Goal: Task Accomplishment & Management: Use online tool/utility

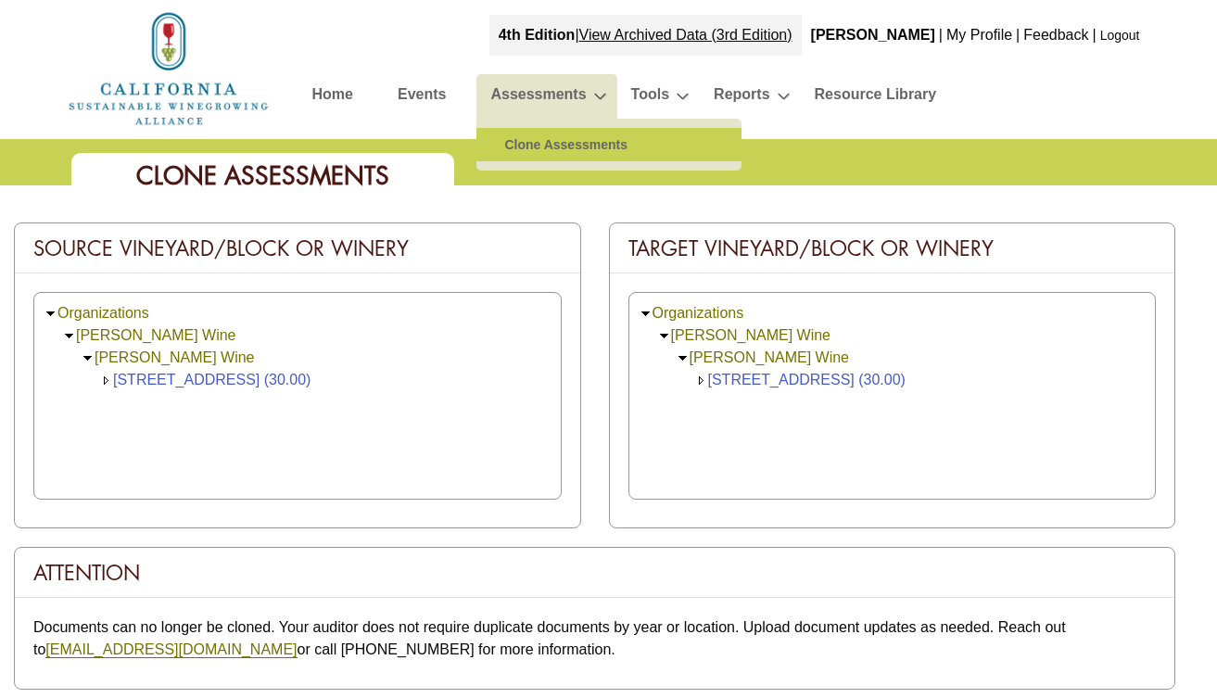
click at [531, 145] on link "Clone Assessments" at bounding box center [609, 144] width 228 height 33
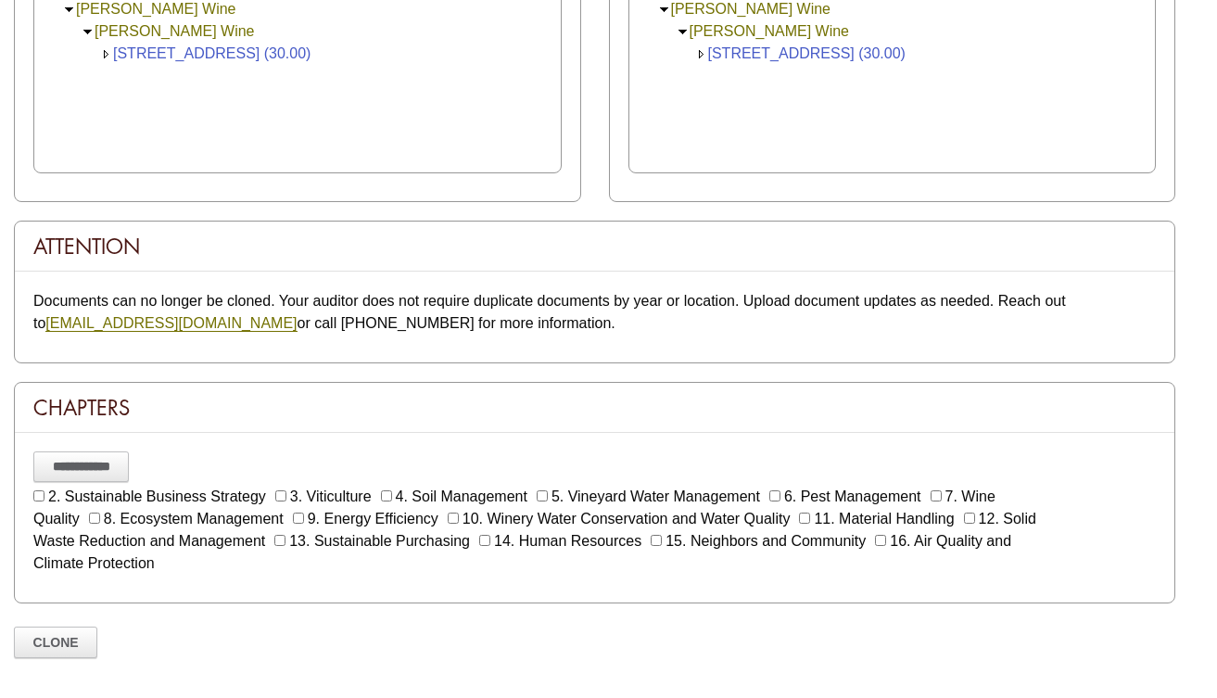
scroll to position [343, 0]
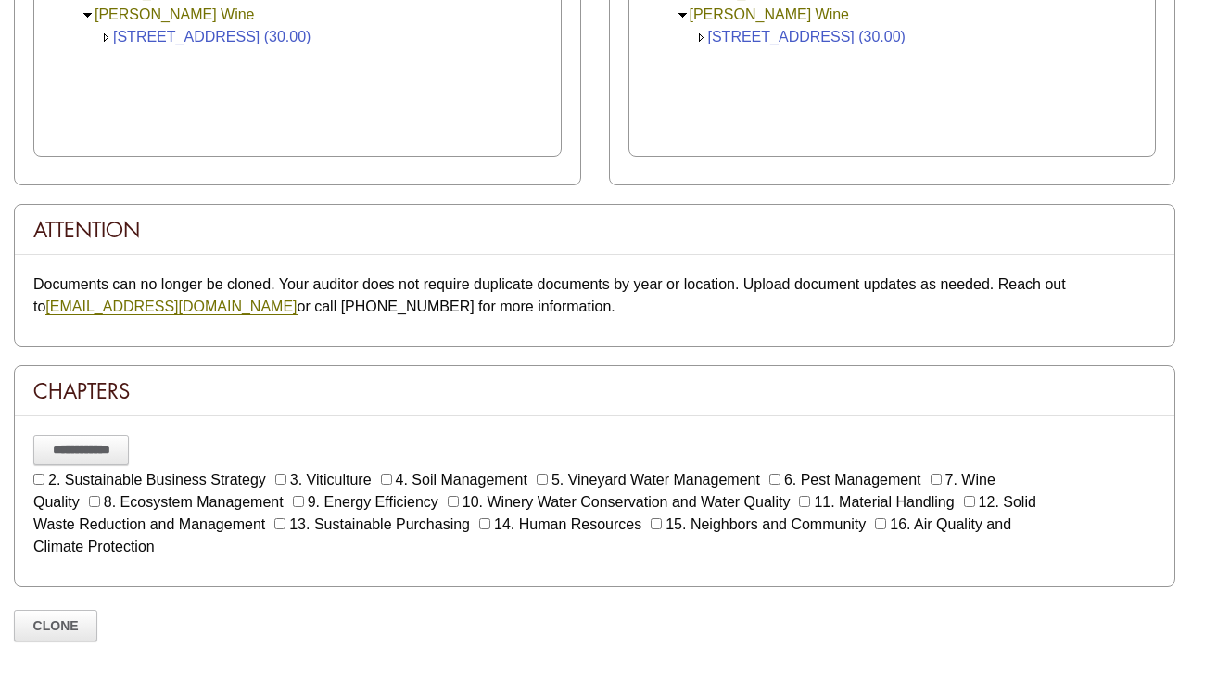
click at [190, 46] on td "[STREET_ADDRESS] (30.00)" at bounding box center [211, 37] width 197 height 22
click at [190, 33] on link "[STREET_ADDRESS] (30.00)" at bounding box center [211, 37] width 197 height 16
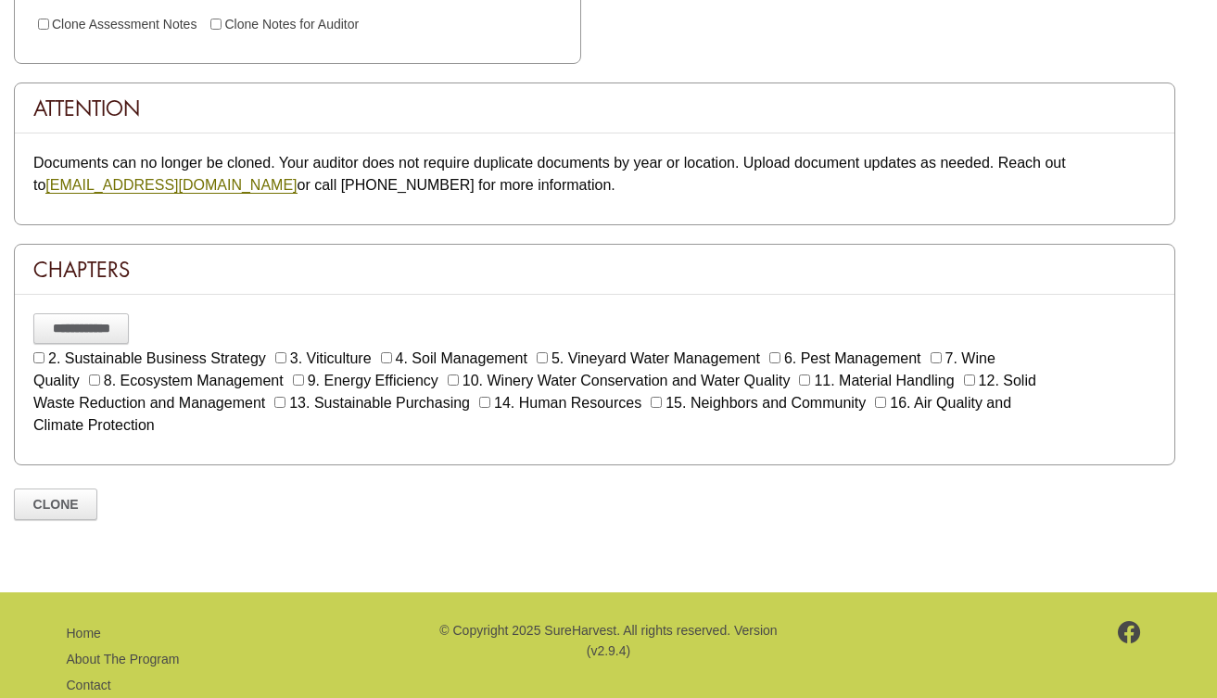
scroll to position [583, 0]
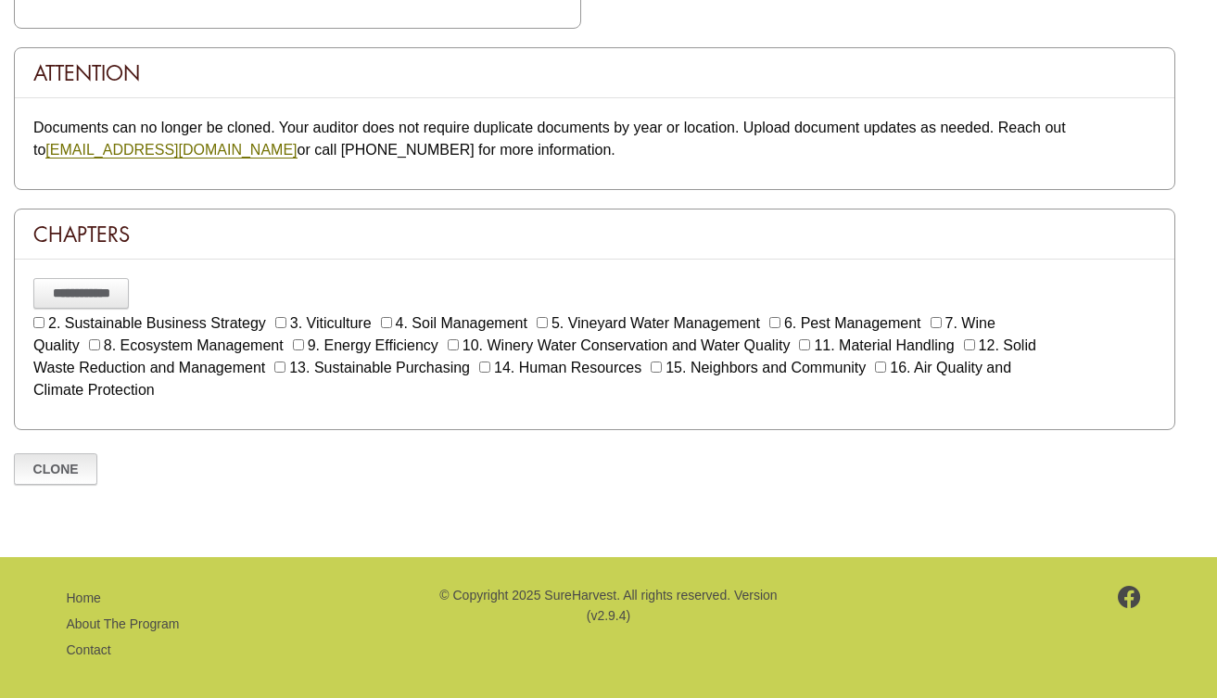
click at [68, 470] on link "Clone" at bounding box center [55, 469] width 83 height 32
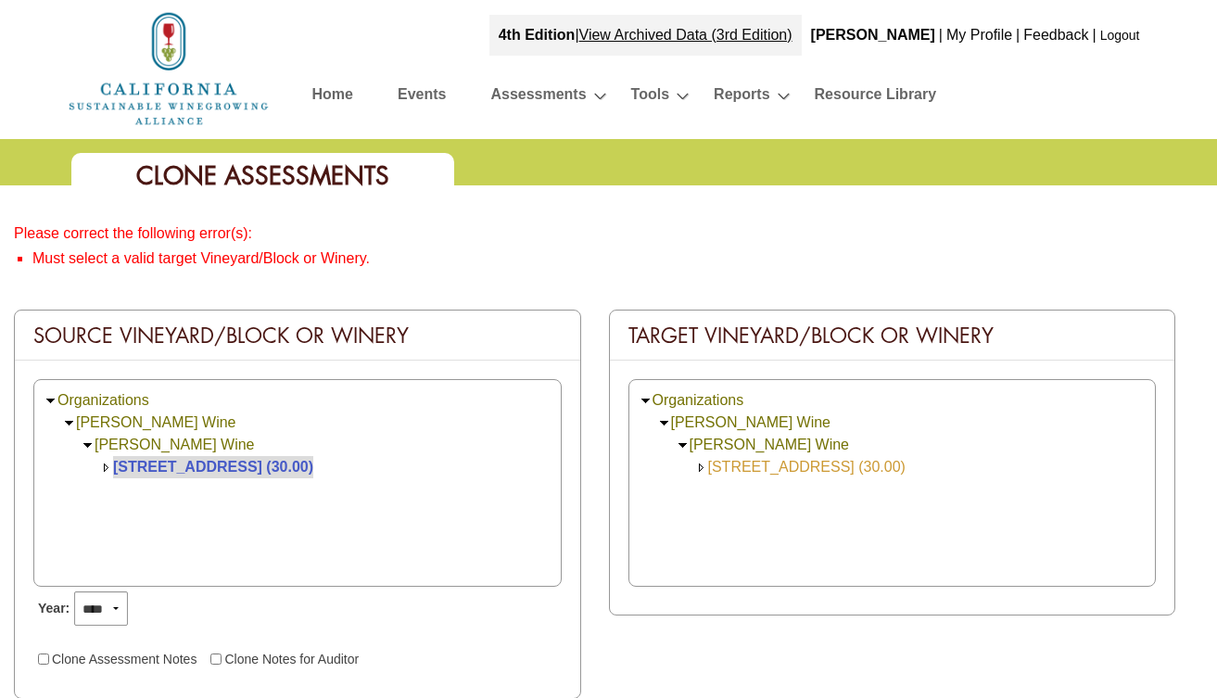
click at [745, 468] on link "[STREET_ADDRESS] (30.00)" at bounding box center [806, 467] width 197 height 16
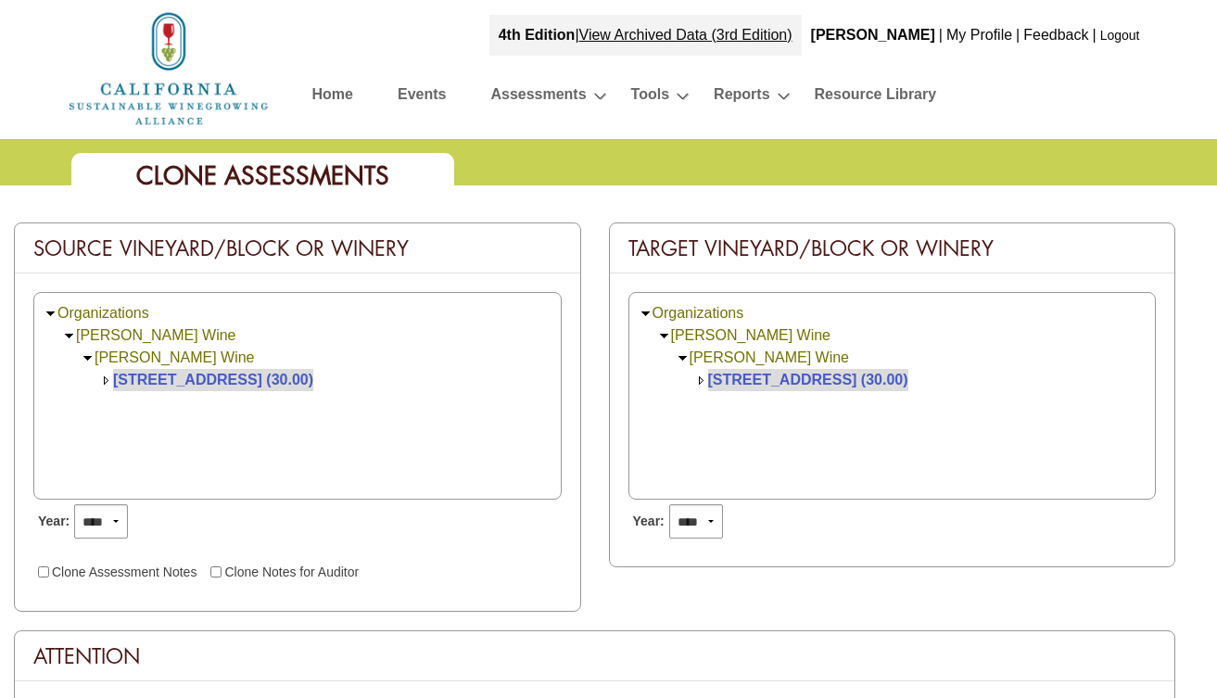
click at [807, 547] on div "Organizations Phifer Pavitt Wine Phifer Pavitt Wine 8989 Wight Way (30.00) Year…" at bounding box center [892, 415] width 565 height 284
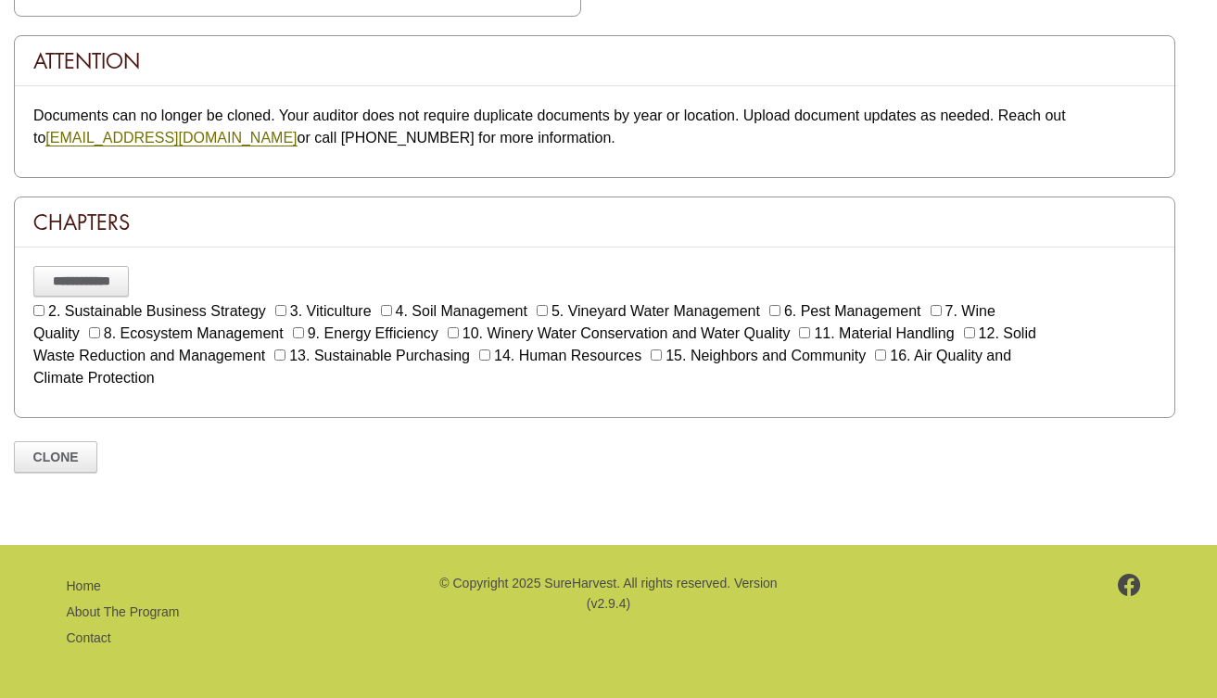
scroll to position [596, 0]
click at [32, 453] on link "Clone" at bounding box center [55, 457] width 83 height 32
